Goal: Task Accomplishment & Management: Manage account settings

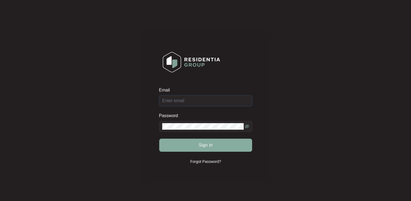
type input "[EMAIL_ADDRESS][DOMAIN_NAME]"
click at [207, 145] on span "Sign in" at bounding box center [206, 145] width 14 height 7
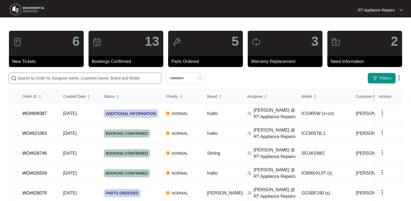
click at [70, 76] on input "text" at bounding box center [88, 78] width 141 height 6
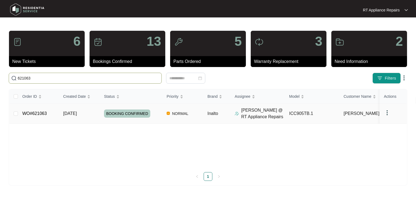
type input "621063"
click at [39, 113] on link "WO#621063" at bounding box center [34, 113] width 24 height 5
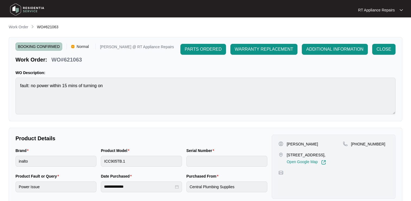
click at [393, 9] on p "RT Appliance Repairs" at bounding box center [376, 9] width 37 height 5
click at [378, 29] on p "Log Out" at bounding box center [385, 28] width 27 height 5
